Goal: Task Accomplishment & Management: Manage account settings

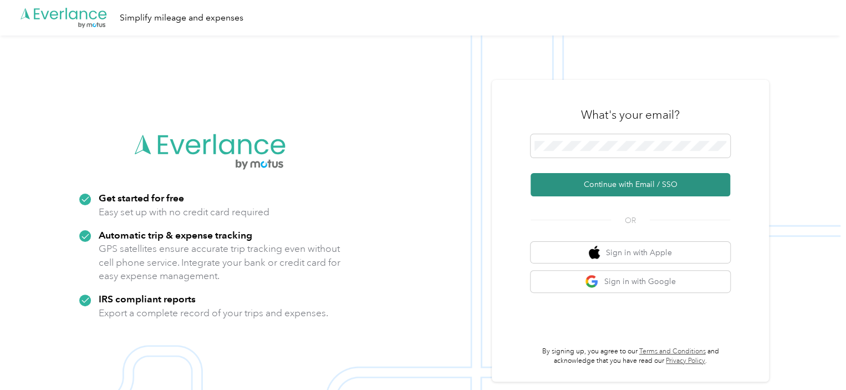
click at [618, 188] on button "Continue with Email / SSO" at bounding box center [631, 184] width 200 height 23
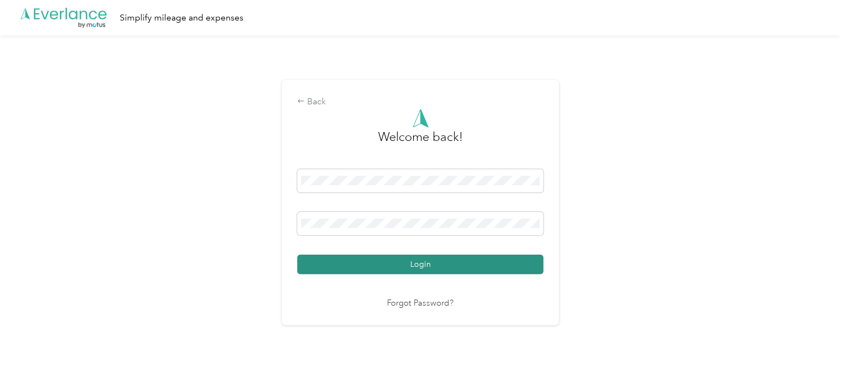
click at [444, 259] on button "Login" at bounding box center [420, 263] width 246 height 19
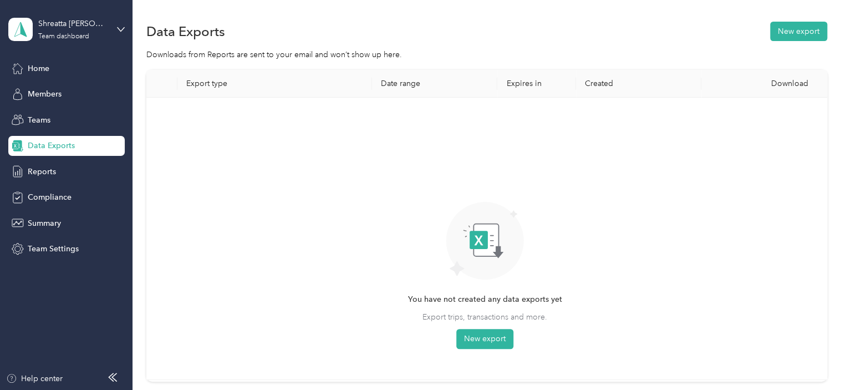
click at [126, 24] on aside "Shreatta [PERSON_NAME] Team dashboard Home Members Teams Data Exports Reports C…" at bounding box center [66, 195] width 133 height 390
click at [124, 27] on icon at bounding box center [120, 29] width 7 height 4
click at [76, 119] on div "Personal dashboard" at bounding box center [125, 115] width 218 height 19
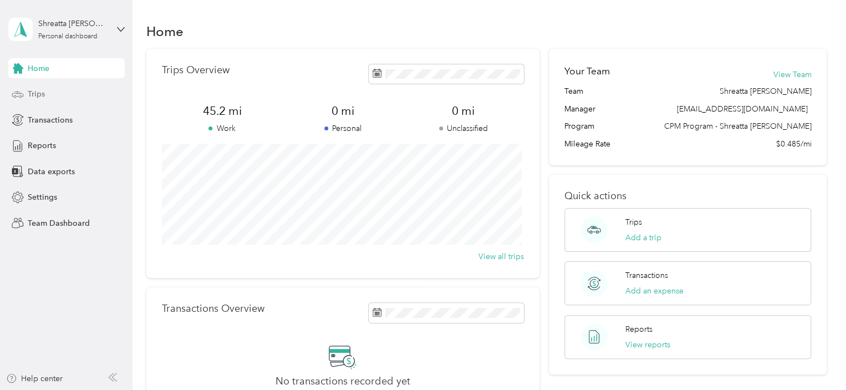
click at [44, 92] on span "Trips" at bounding box center [36, 94] width 17 height 12
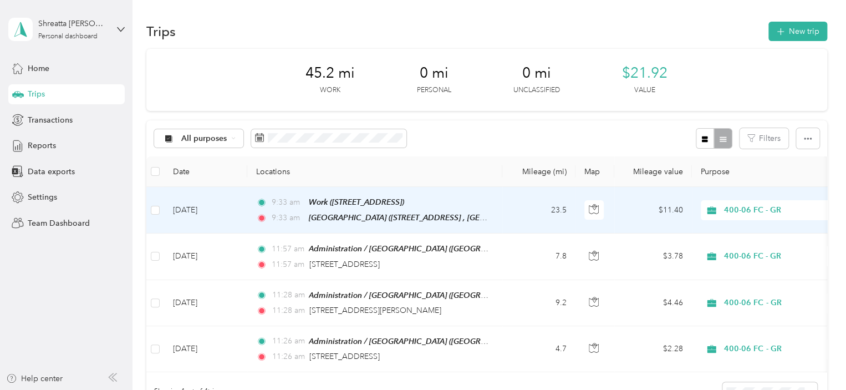
click at [500, 217] on td "9:33 am Work ([STREET_ADDRESS] , [GEOGRAPHIC_DATA], [GEOGRAPHIC_DATA]) 9:33 am …" at bounding box center [374, 210] width 255 height 47
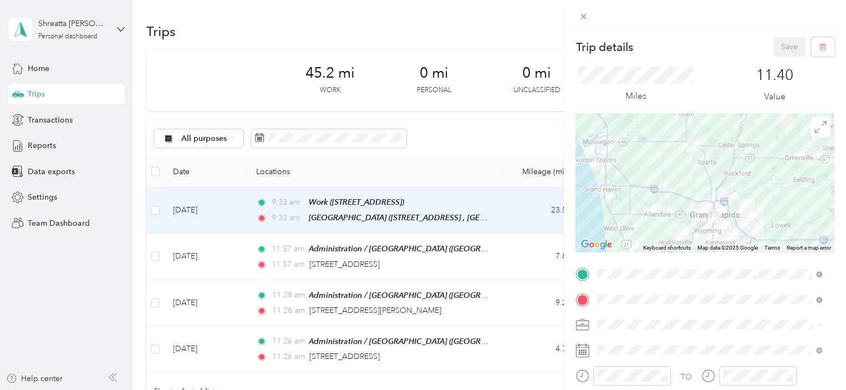
click at [763, 210] on div at bounding box center [705, 182] width 259 height 139
click at [814, 132] on icon at bounding box center [820, 127] width 12 height 12
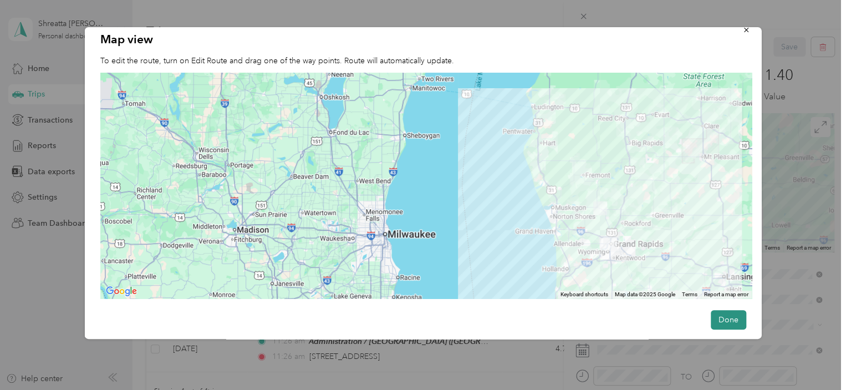
scroll to position [22, 0]
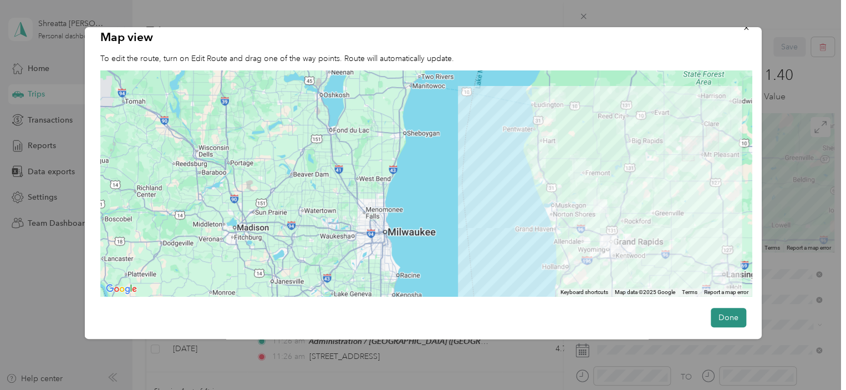
click at [736, 313] on button "Done" at bounding box center [727, 317] width 35 height 19
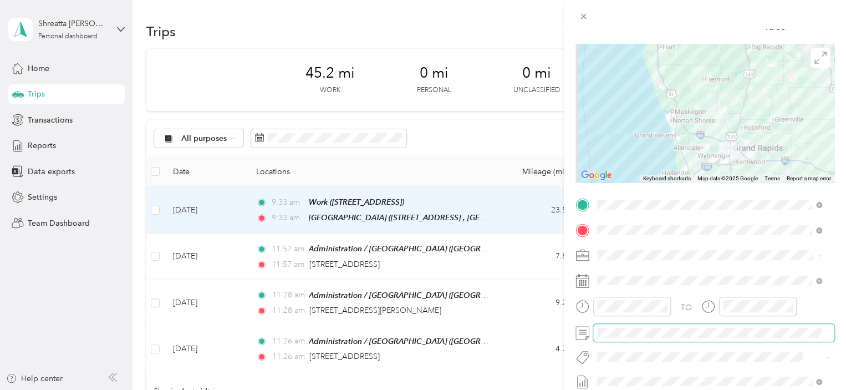
scroll to position [0, 0]
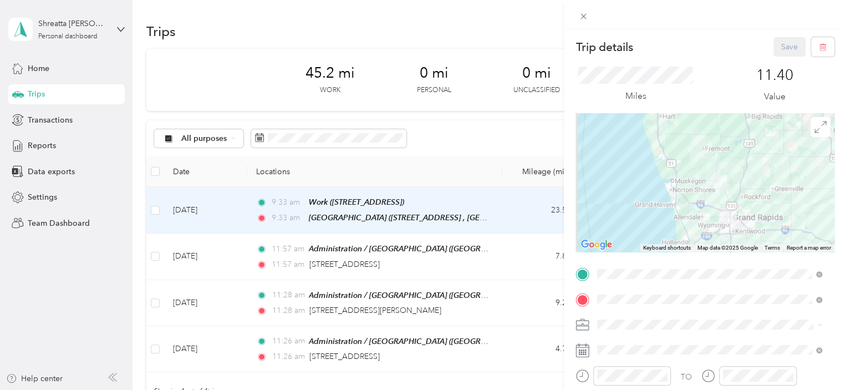
click at [582, 16] on icon at bounding box center [583, 16] width 9 height 9
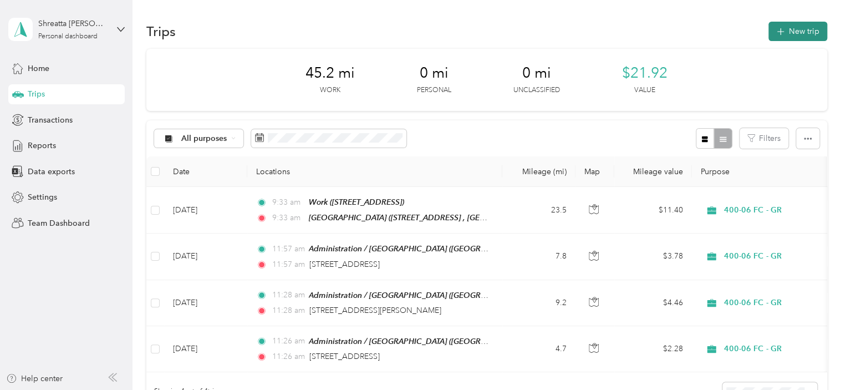
click at [796, 37] on button "New trip" at bounding box center [797, 31] width 59 height 19
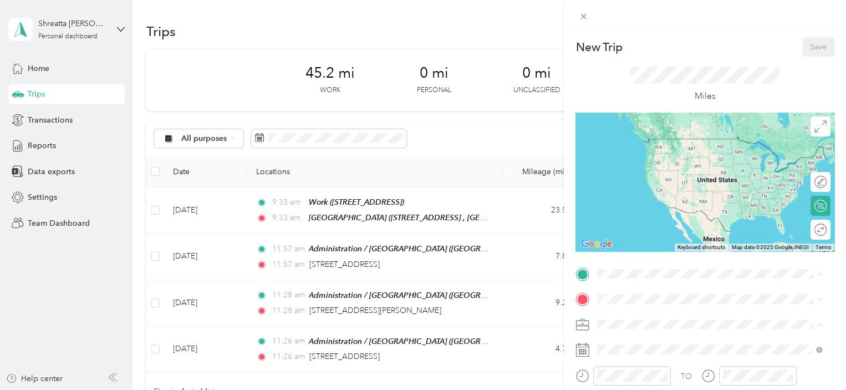
click at [459, 203] on div "New Trip Save This trip cannot be edited because it is either under review, app…" at bounding box center [423, 195] width 846 height 390
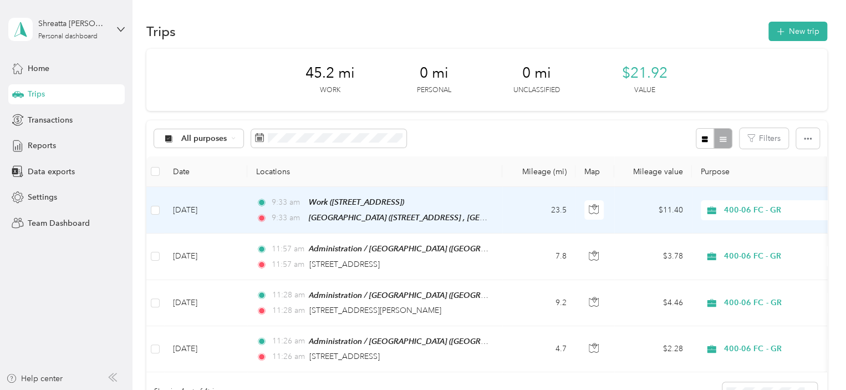
click at [721, 205] on span "400-06 FC - GR" at bounding box center [765, 210] width 121 height 12
click at [607, 210] on td at bounding box center [595, 210] width 39 height 47
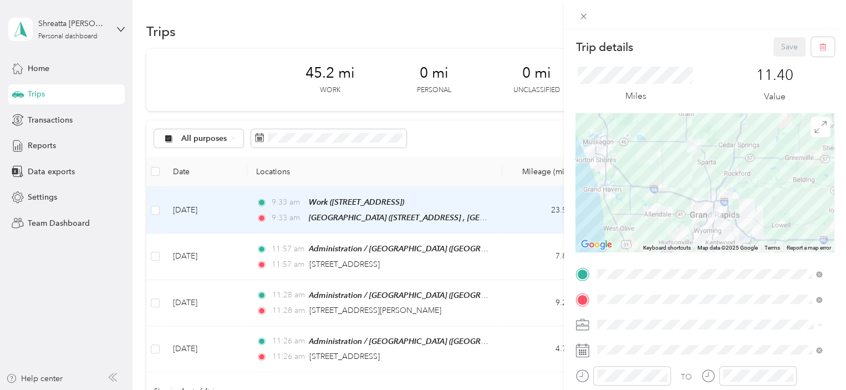
click at [486, 210] on div "Trip details Save This trip cannot be edited because it is either under review,…" at bounding box center [423, 195] width 846 height 390
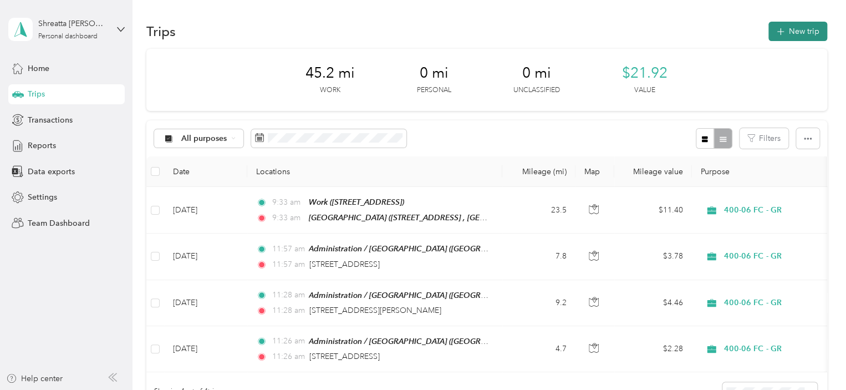
click at [781, 35] on span "button" at bounding box center [780, 31] width 9 height 9
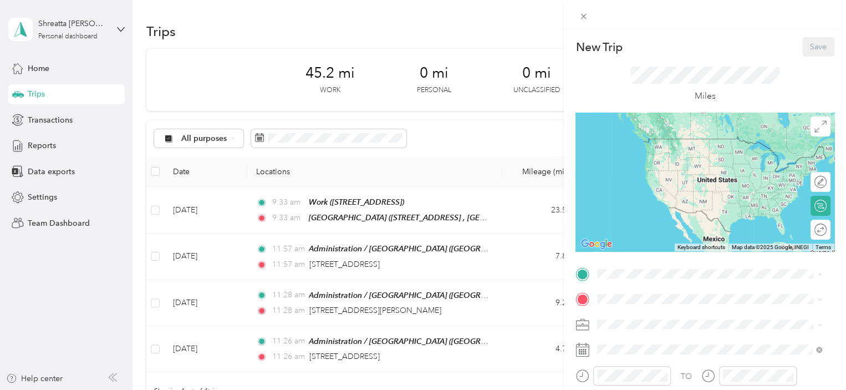
click at [661, 201] on span "614 Chary View Ct, Kent City, MI, United States , 49330, Kent City, MI, United …" at bounding box center [700, 199] width 164 height 21
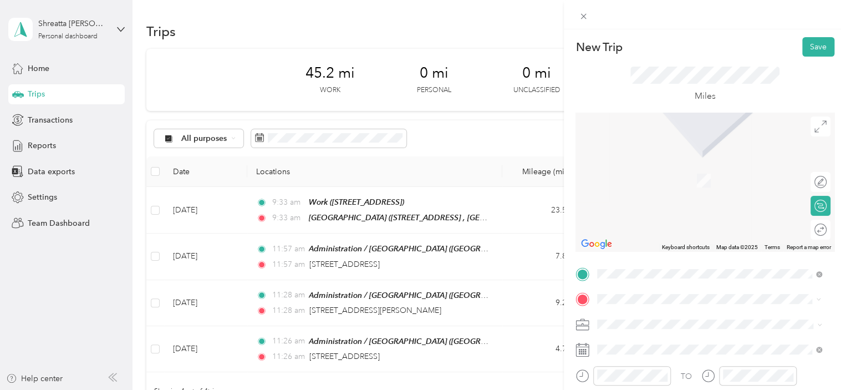
click at [689, 186] on div "Work 40 Jefferson Ave SE, Grand Rapids, MI, United States , 49503, Grand Rapids…" at bounding box center [653, 174] width 70 height 23
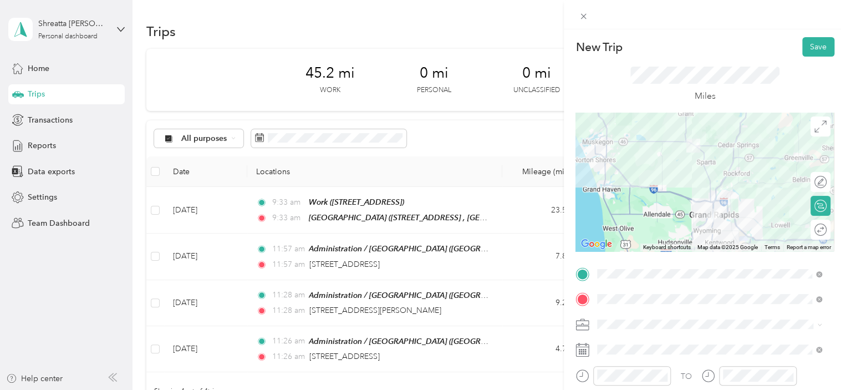
scroll to position [55, 0]
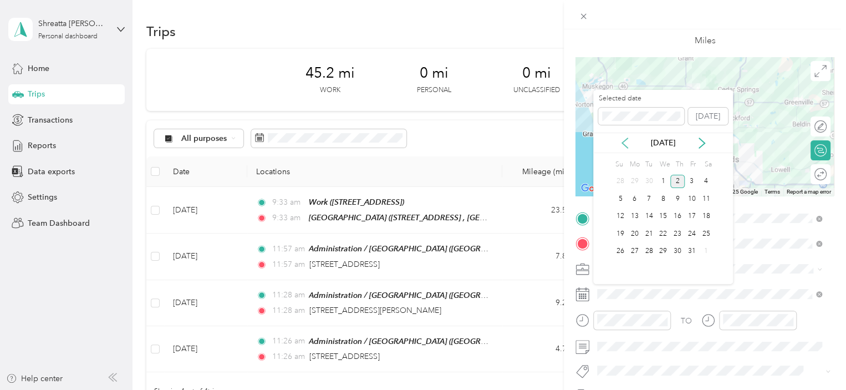
click at [628, 145] on icon at bounding box center [624, 143] width 11 height 11
click at [651, 249] on div "30" at bounding box center [649, 252] width 14 height 14
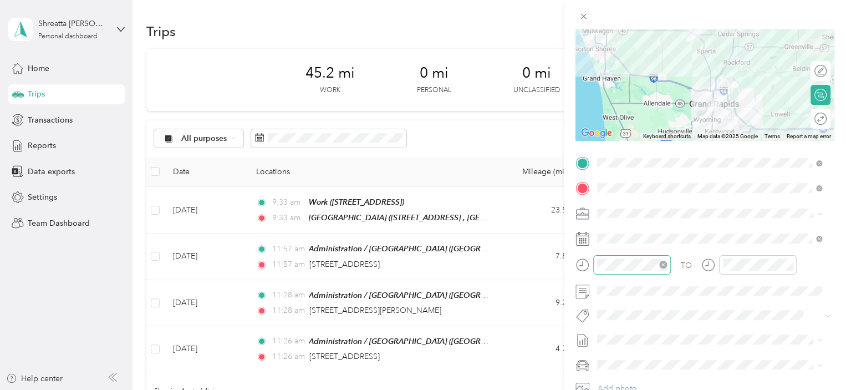
scroll to position [166, 0]
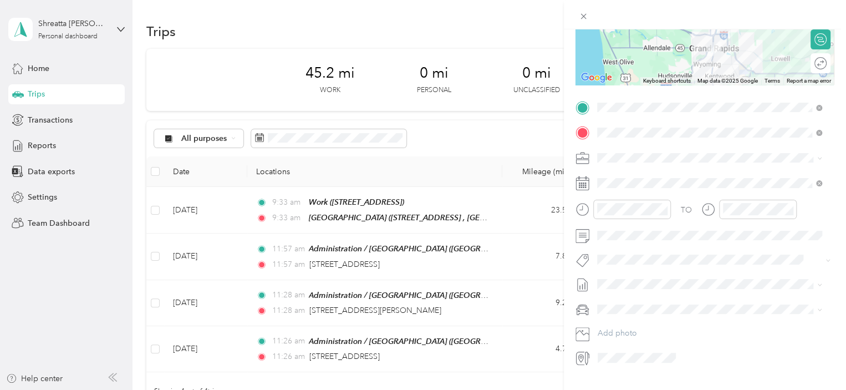
click at [659, 330] on div "My Car" at bounding box center [709, 326] width 217 height 12
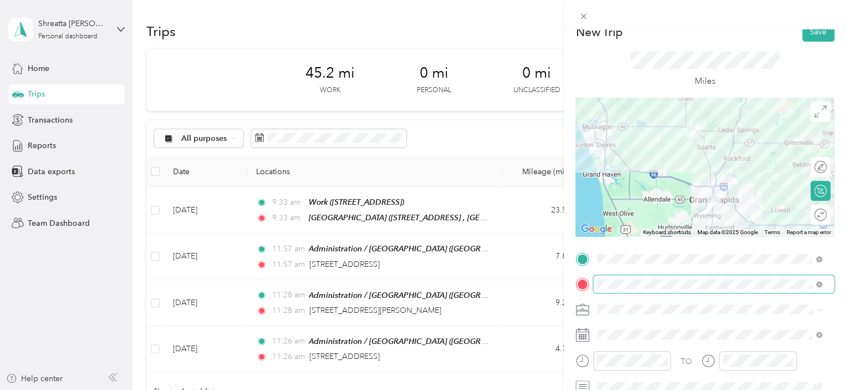
scroll to position [0, 0]
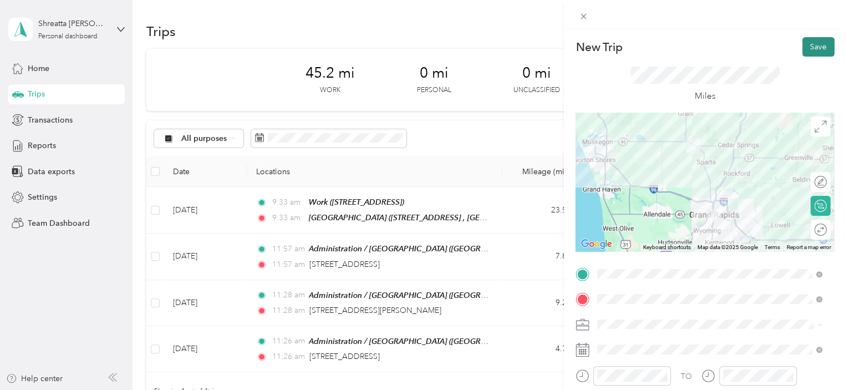
click at [818, 42] on button "Save" at bounding box center [818, 46] width 32 height 19
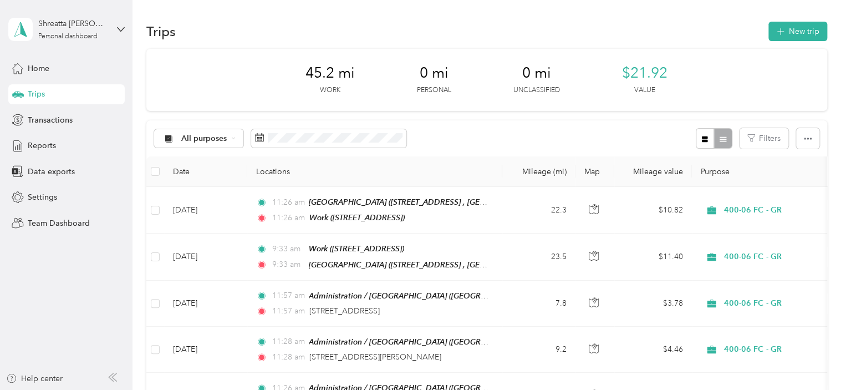
click at [110, 29] on div "Shreatta Wells Personal dashboard" at bounding box center [66, 29] width 116 height 39
click at [62, 88] on div "Team dashboard" at bounding box center [47, 91] width 59 height 12
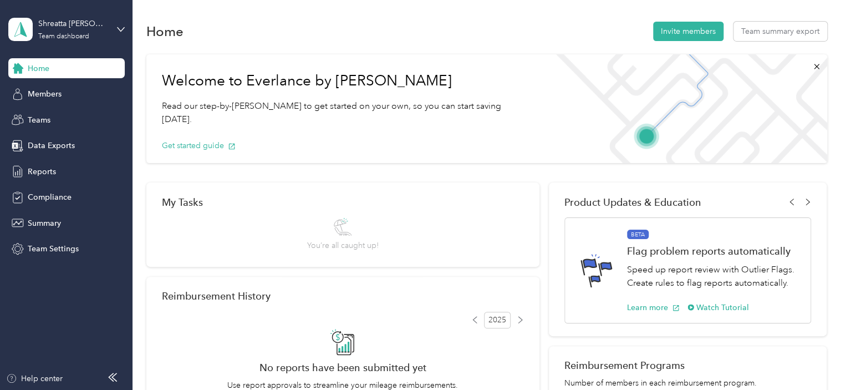
click at [108, 18] on div "Shreatta Wells Team dashboard" at bounding box center [66, 29] width 116 height 39
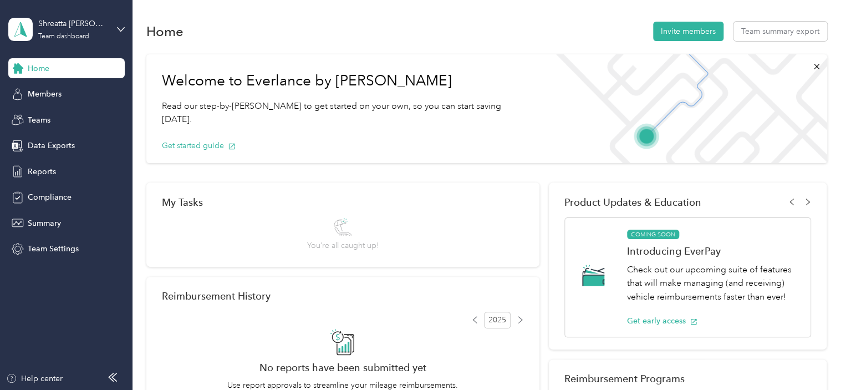
click at [46, 91] on div "Team dashboard" at bounding box center [48, 91] width 61 height 12
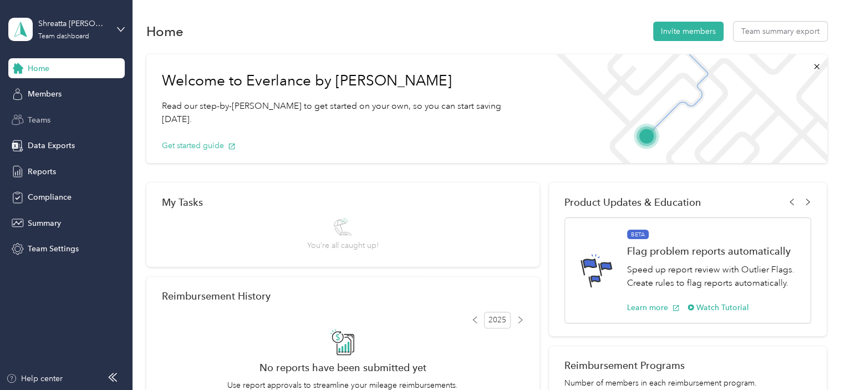
click at [59, 117] on div "Teams" at bounding box center [66, 120] width 116 height 20
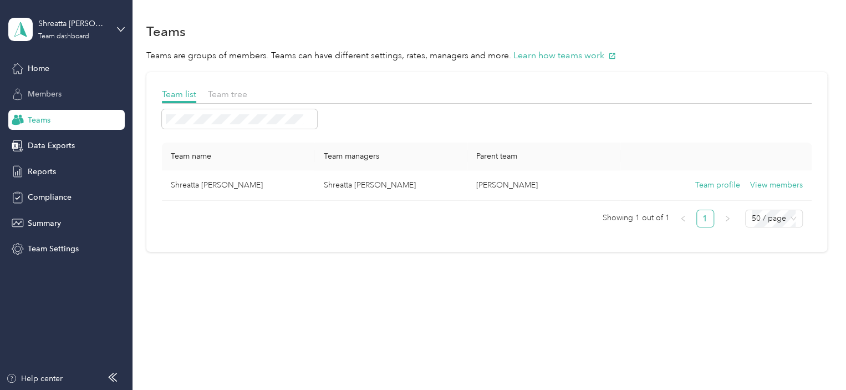
click at [57, 89] on span "Members" at bounding box center [45, 94] width 34 height 12
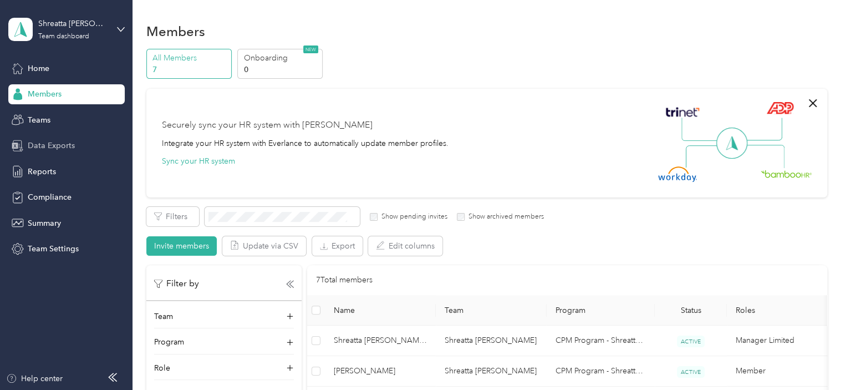
click at [45, 146] on span "Data Exports" at bounding box center [51, 146] width 47 height 12
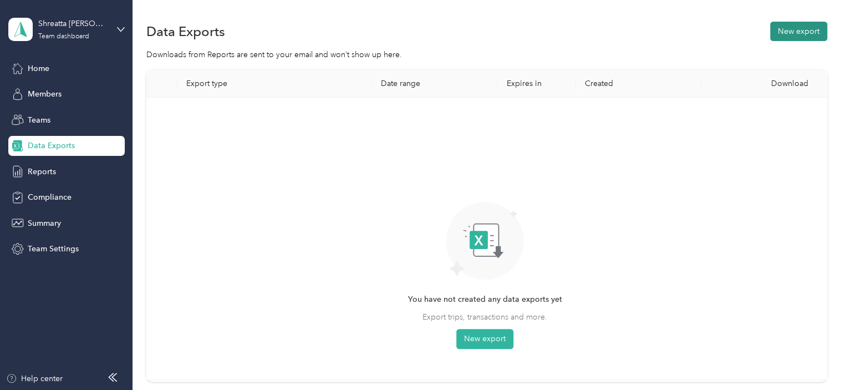
click at [786, 28] on button "New export" at bounding box center [798, 31] width 57 height 19
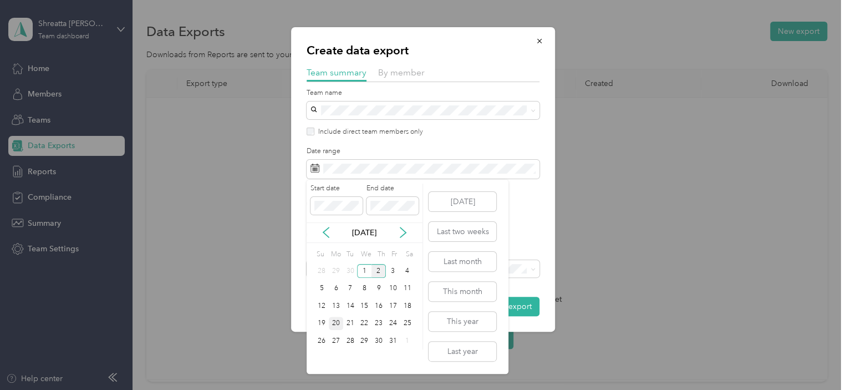
click at [338, 320] on div "20" at bounding box center [336, 324] width 14 height 14
click at [376, 339] on div "30" at bounding box center [378, 341] width 14 height 14
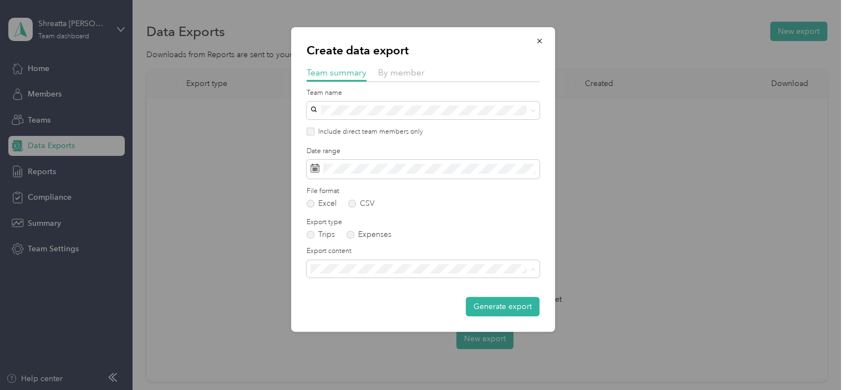
click at [379, 313] on li "Summary and full trips list" at bounding box center [423, 307] width 233 height 19
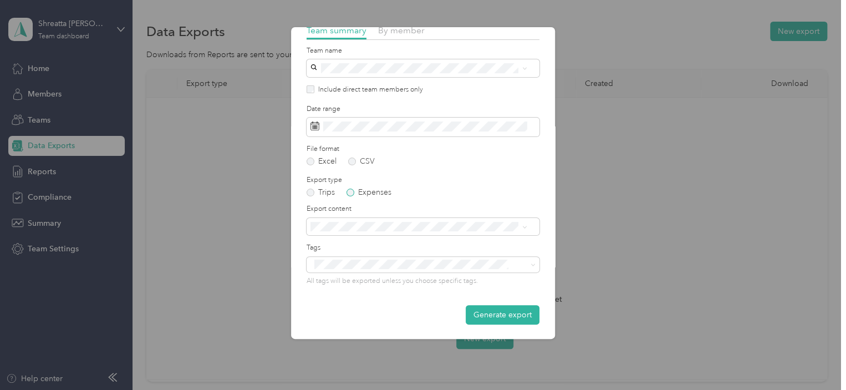
scroll to position [43, 0]
click at [513, 319] on button "Generate export" at bounding box center [503, 313] width 74 height 19
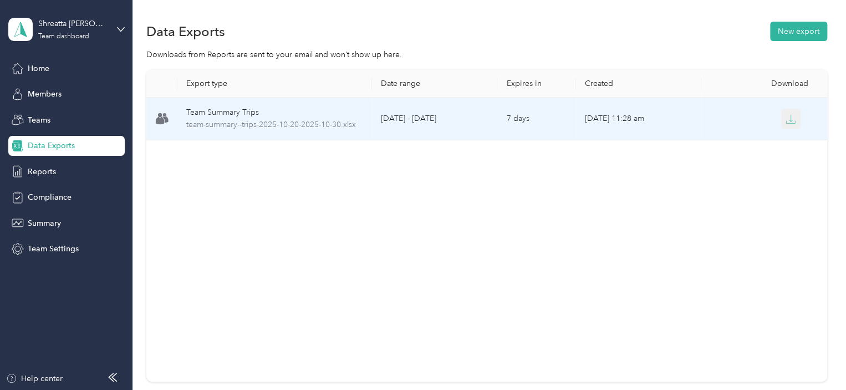
click at [786, 123] on icon "button" at bounding box center [790, 122] width 9 height 2
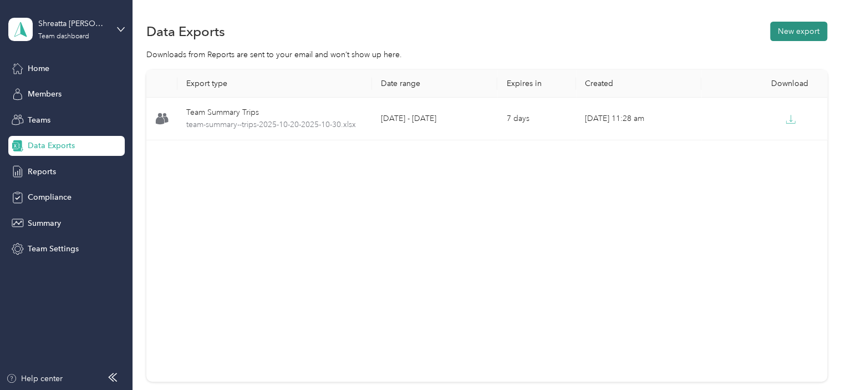
click at [785, 29] on button "New export" at bounding box center [798, 31] width 57 height 19
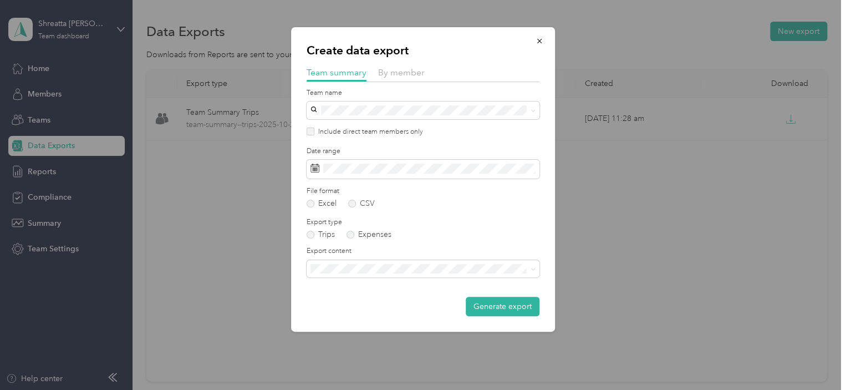
click at [314, 129] on label "Include direct team members only" at bounding box center [368, 132] width 109 height 10
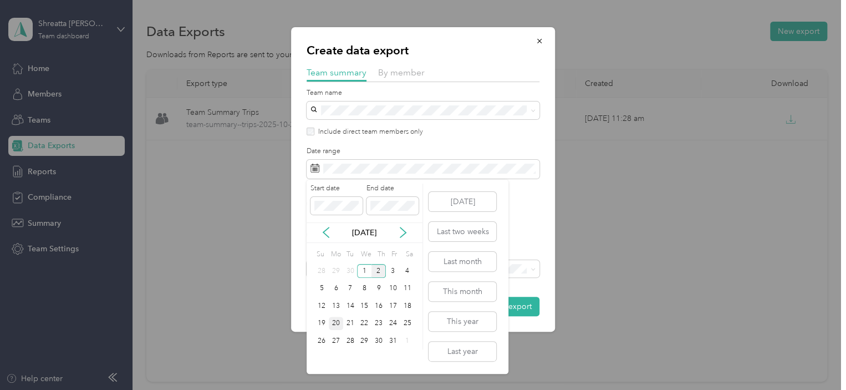
click at [340, 317] on div "20" at bounding box center [336, 324] width 14 height 14
click at [375, 336] on div "30" at bounding box center [378, 341] width 14 height 14
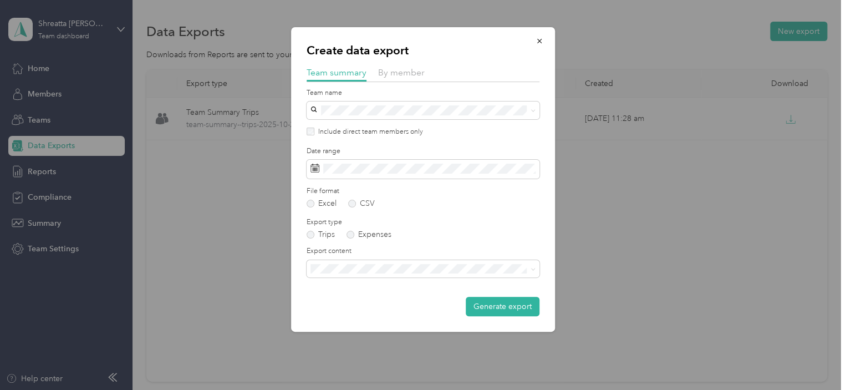
click at [408, 314] on li "Summary and full trips list" at bounding box center [423, 305] width 233 height 19
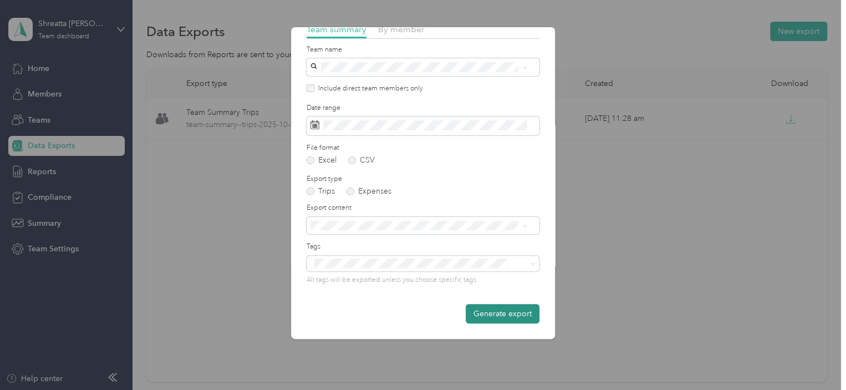
click at [490, 310] on button "Generate export" at bounding box center [503, 313] width 74 height 19
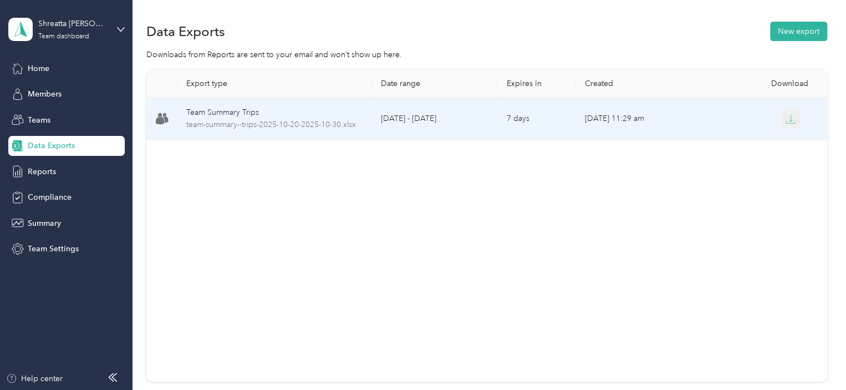
click at [790, 118] on button "button" at bounding box center [791, 119] width 20 height 20
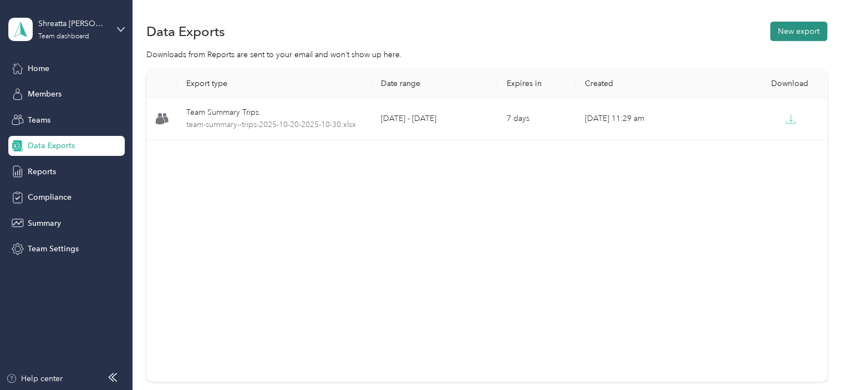
click at [805, 26] on button "New export" at bounding box center [798, 31] width 57 height 19
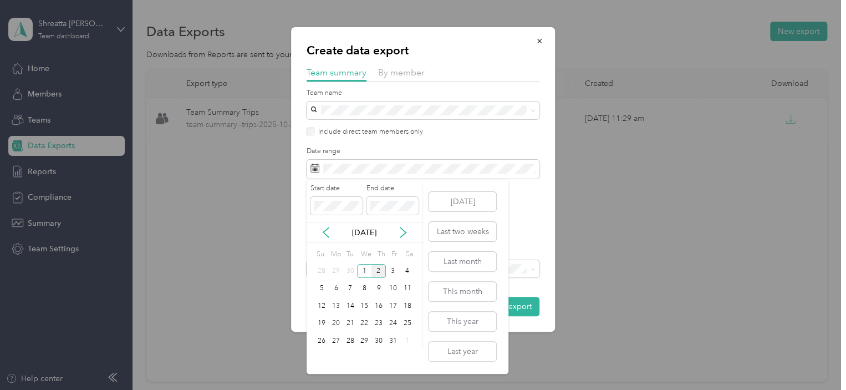
click at [332, 231] on div "[DATE]" at bounding box center [365, 233] width 116 height 12
click at [324, 232] on icon at bounding box center [325, 232] width 11 height 11
click at [324, 320] on div "21" at bounding box center [321, 324] width 14 height 14
click at [352, 337] on div "30" at bounding box center [350, 341] width 14 height 14
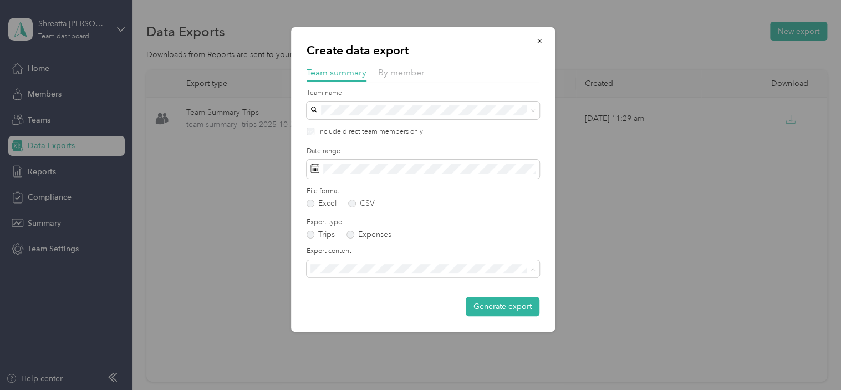
click at [389, 310] on span "Summary and full trips list" at bounding box center [358, 307] width 89 height 9
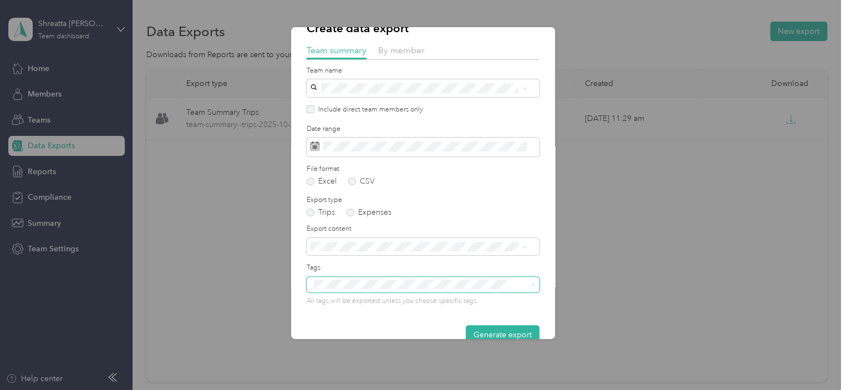
scroll to position [43, 0]
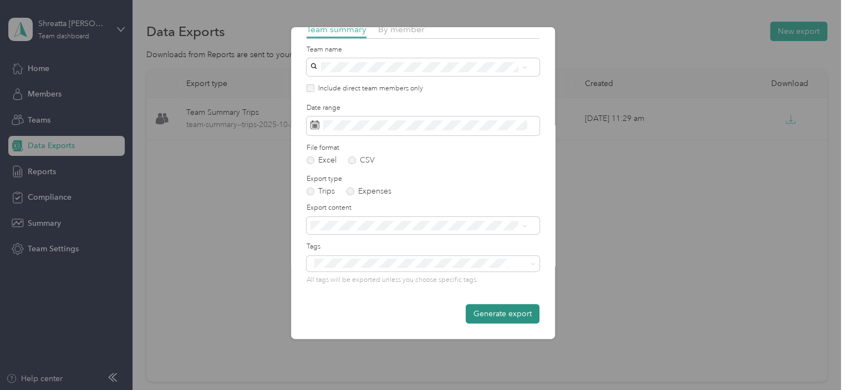
click at [510, 310] on button "Generate export" at bounding box center [503, 313] width 74 height 19
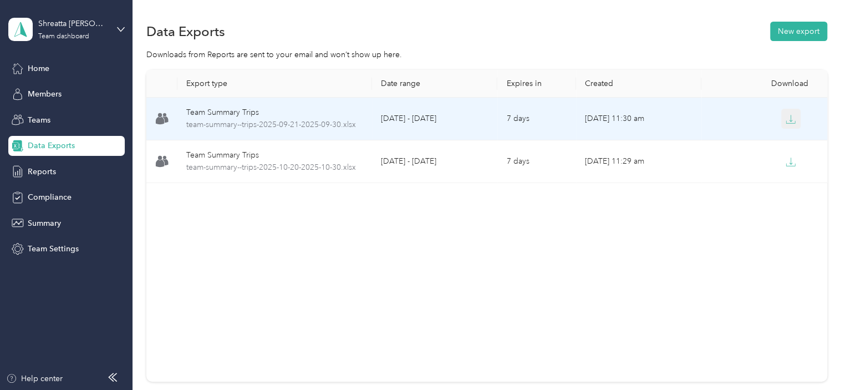
click at [786, 120] on icon "button" at bounding box center [791, 119] width 10 height 10
